Goal: Transaction & Acquisition: Subscribe to service/newsletter

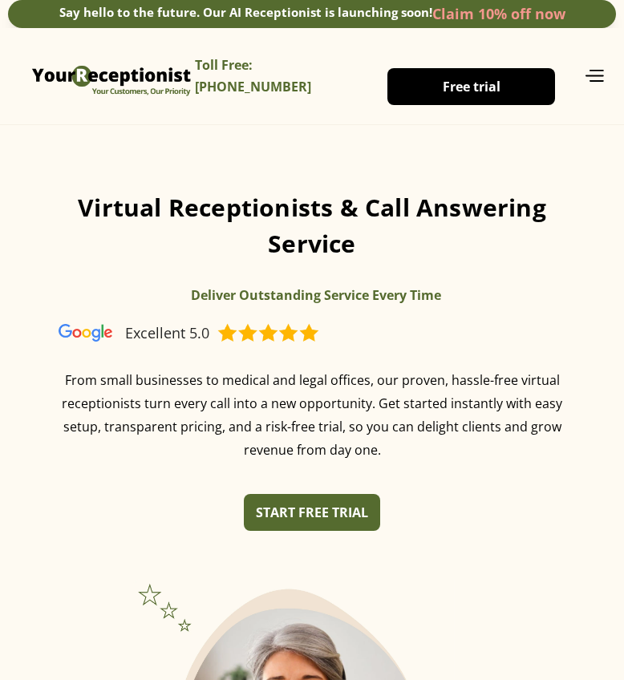
click at [488, 80] on span "Free trial" at bounding box center [472, 87] width 58 height 18
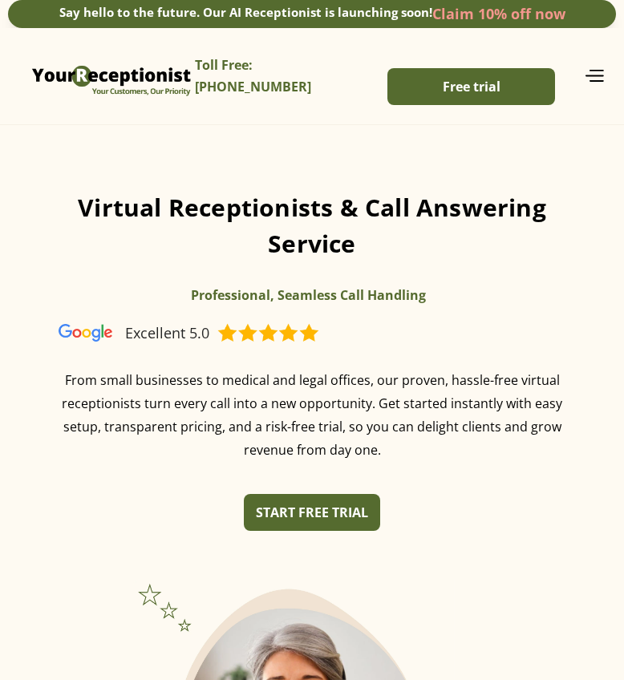
scroll to position [401, 0]
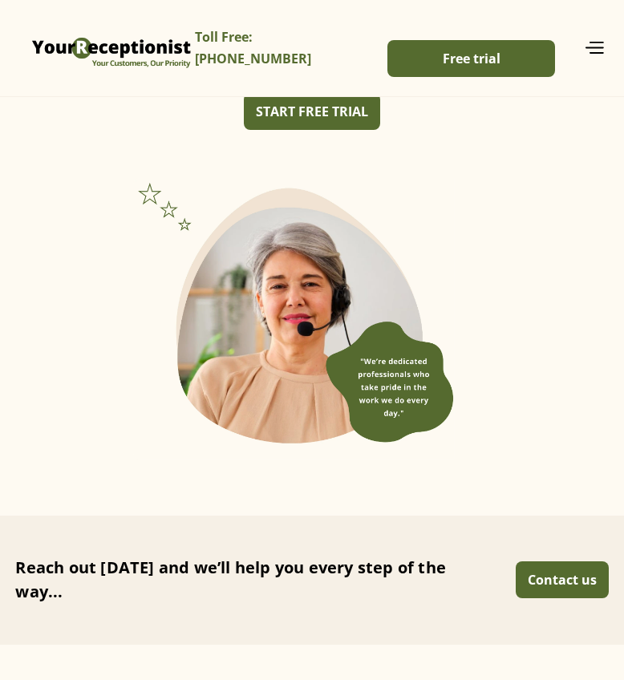
click at [312, 512] on section "Virtual Receptionists & Call Answering Service Make Every Call Count Enhance Yo…" at bounding box center [312, 120] width 624 height 792
